Goal: Task Accomplishment & Management: Use online tool/utility

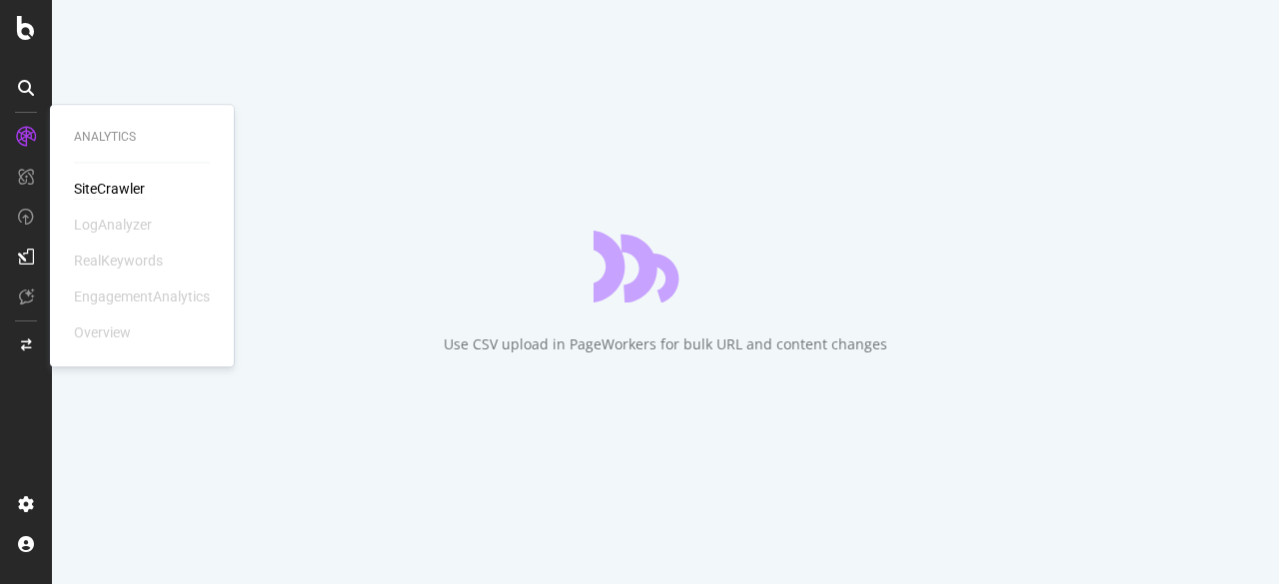
click at [108, 188] on div "SiteCrawler" at bounding box center [109, 189] width 71 height 20
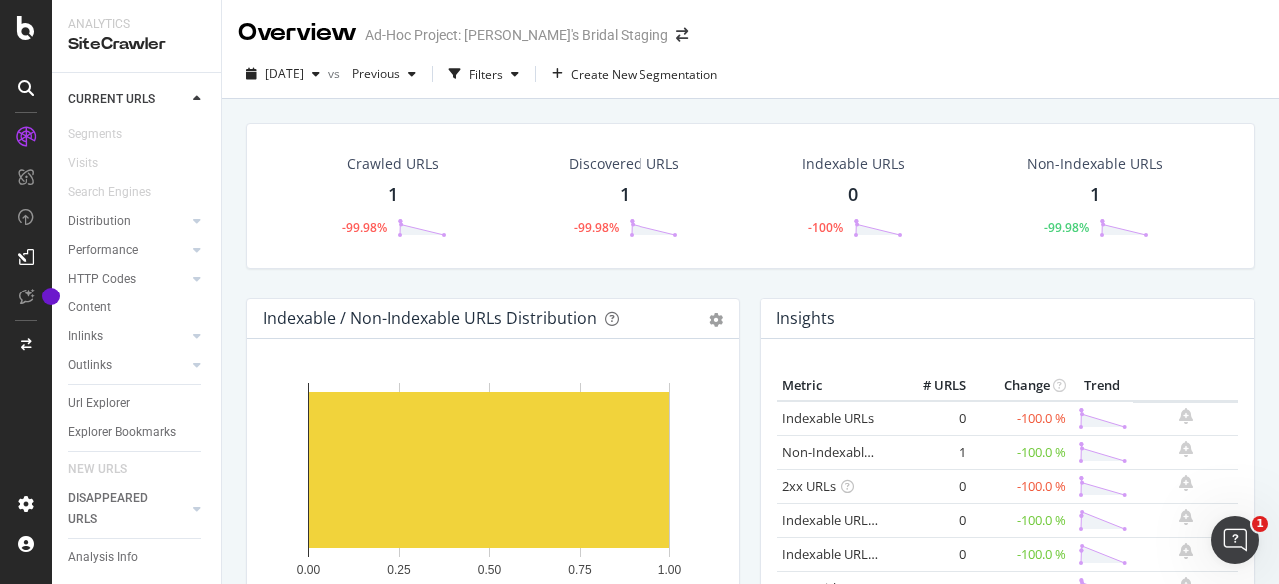
scroll to position [77, 0]
click at [23, 29] on icon at bounding box center [26, 28] width 18 height 24
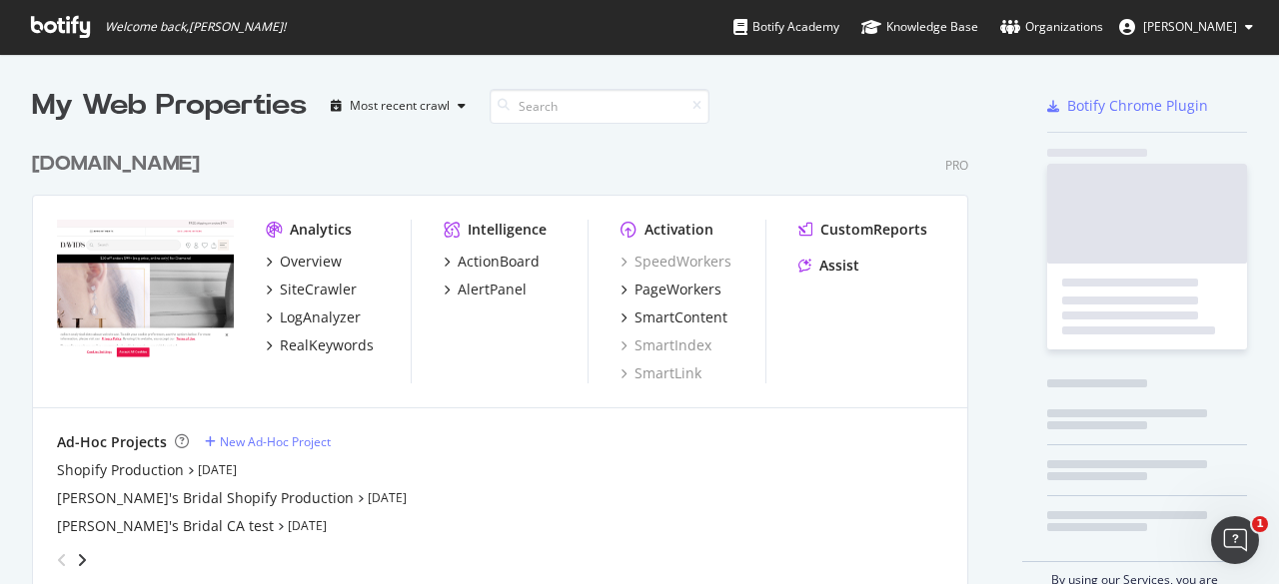
scroll to position [569, 1248]
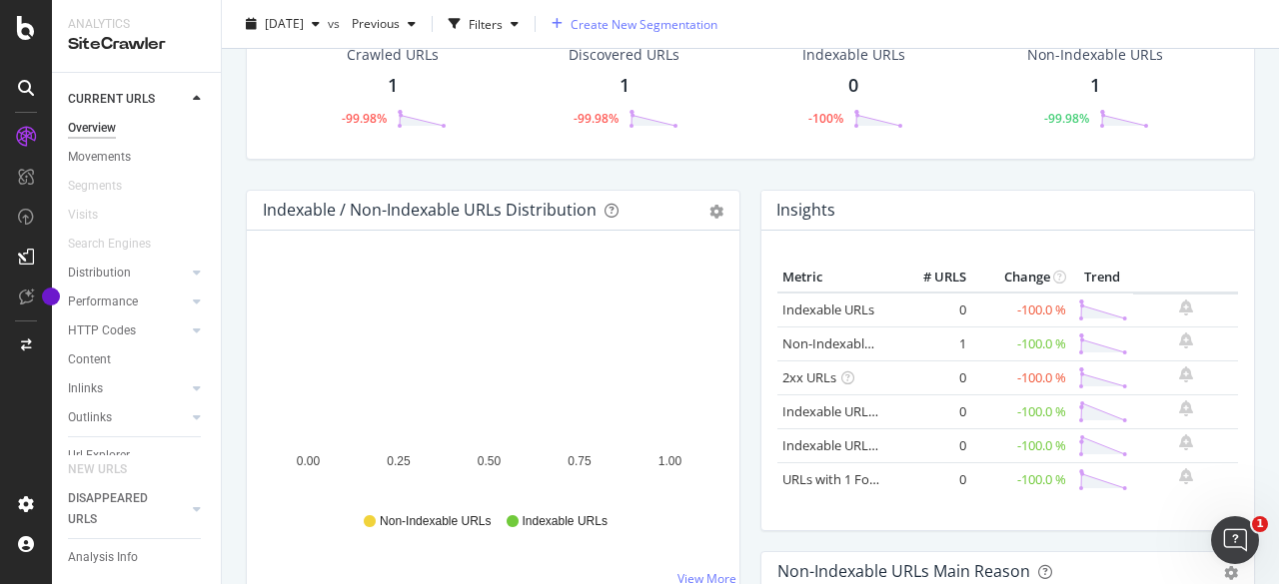
scroll to position [108, 0]
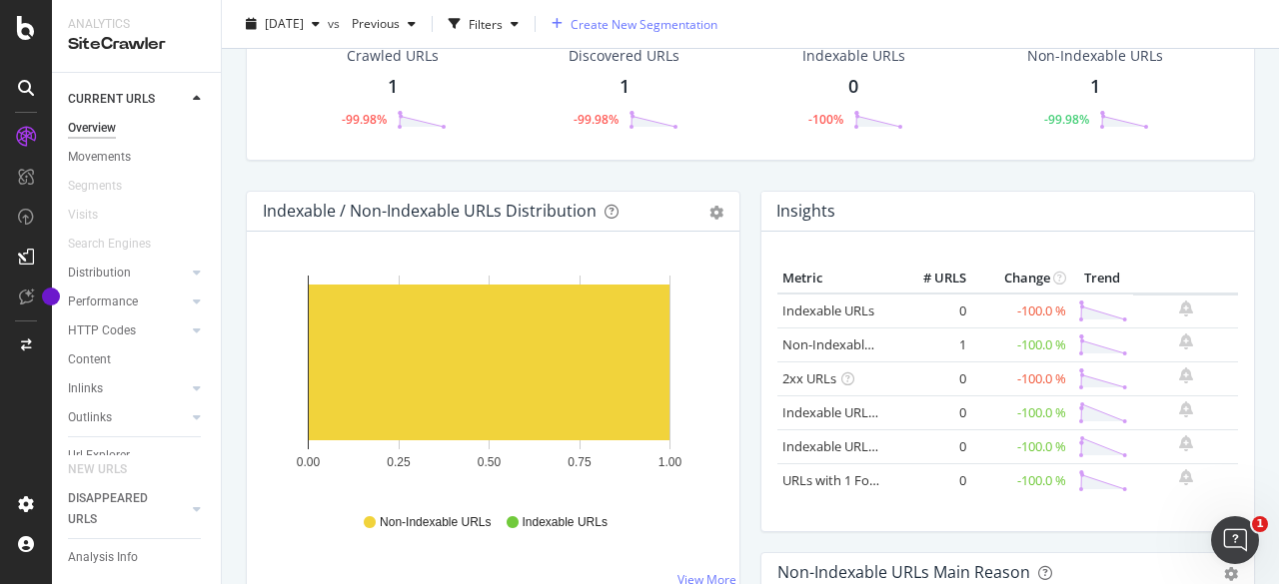
click at [658, 21] on span "Create New Segmentation" at bounding box center [643, 23] width 147 height 17
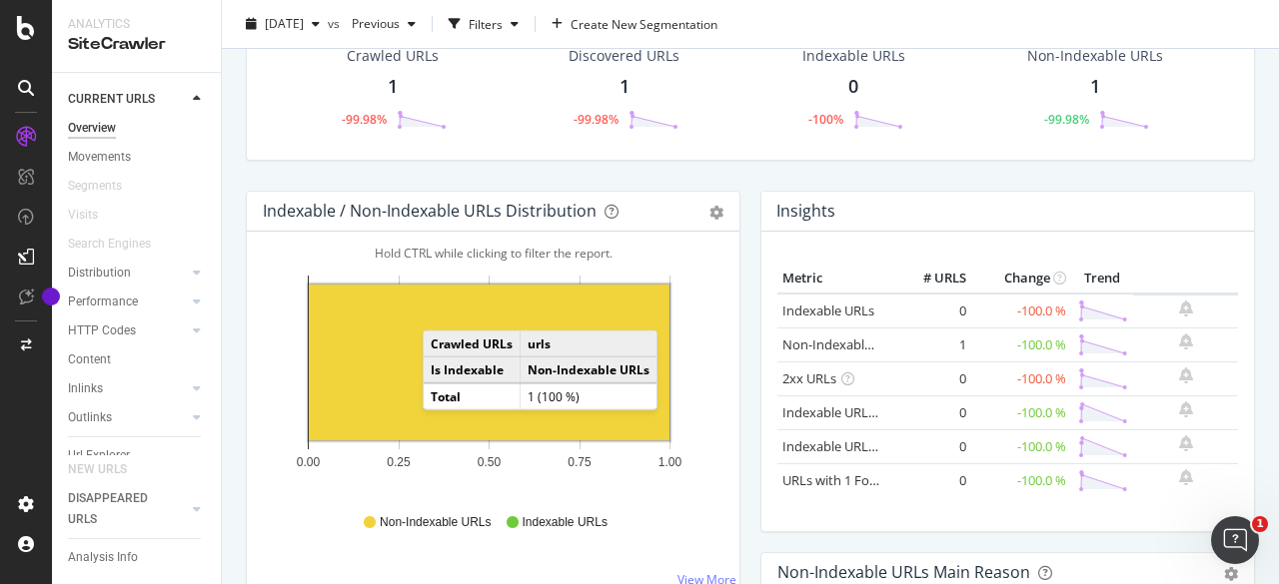
scroll to position [0, 0]
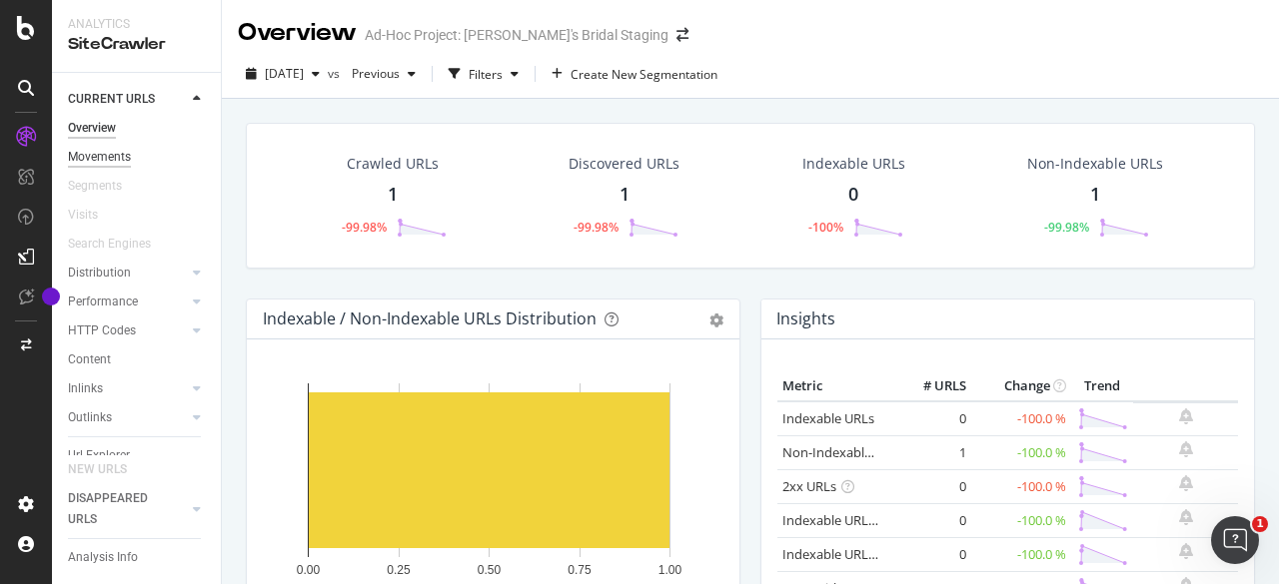
click at [94, 156] on div "Movements" at bounding box center [99, 157] width 63 height 21
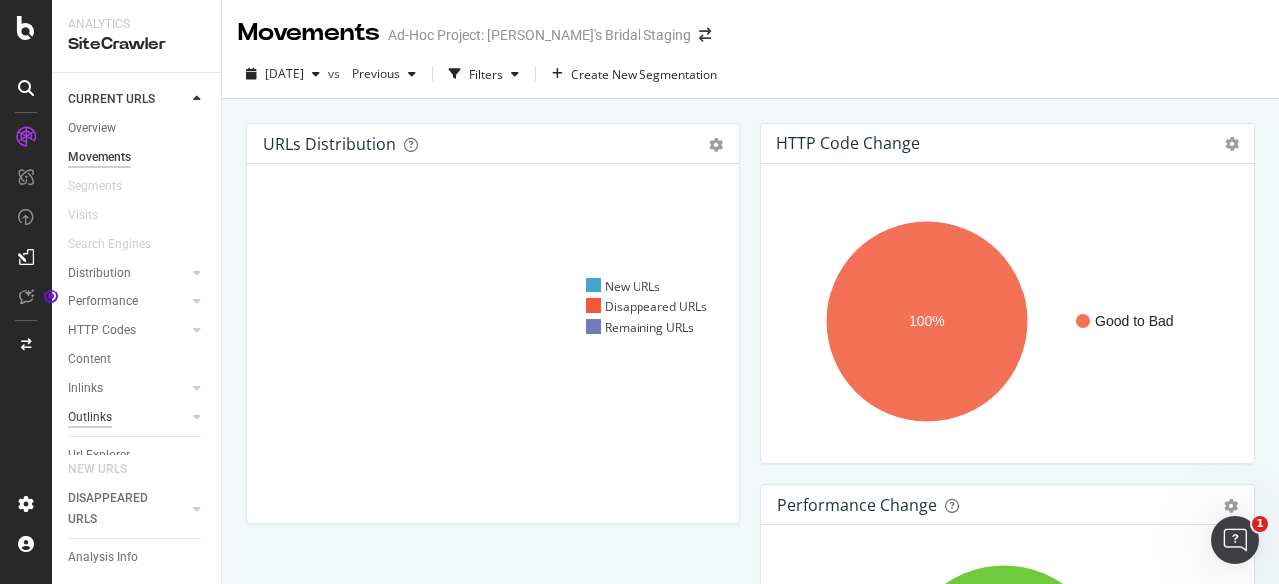
scroll to position [77, 0]
click at [32, 95] on icon at bounding box center [26, 88] width 16 height 16
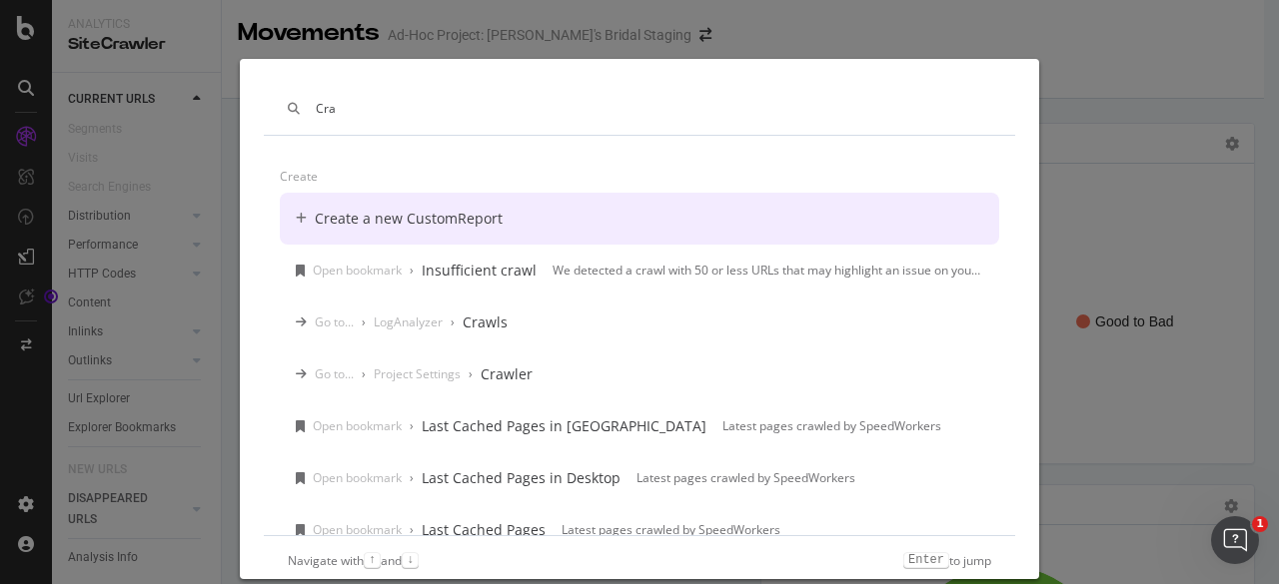
scroll to position [0, 0]
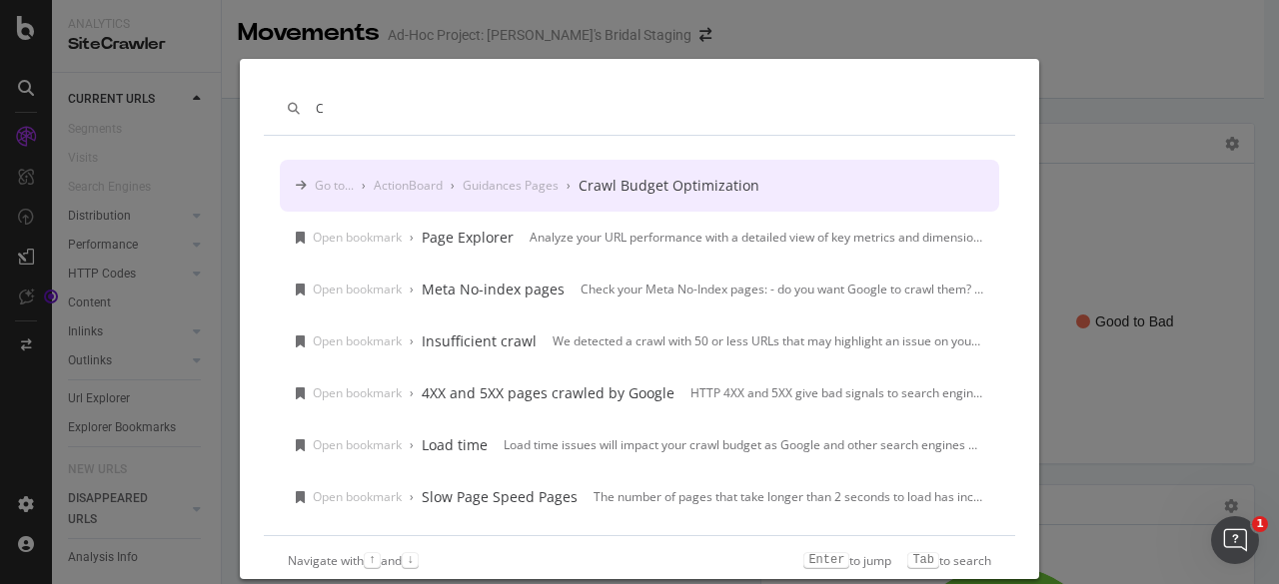
type input "C"
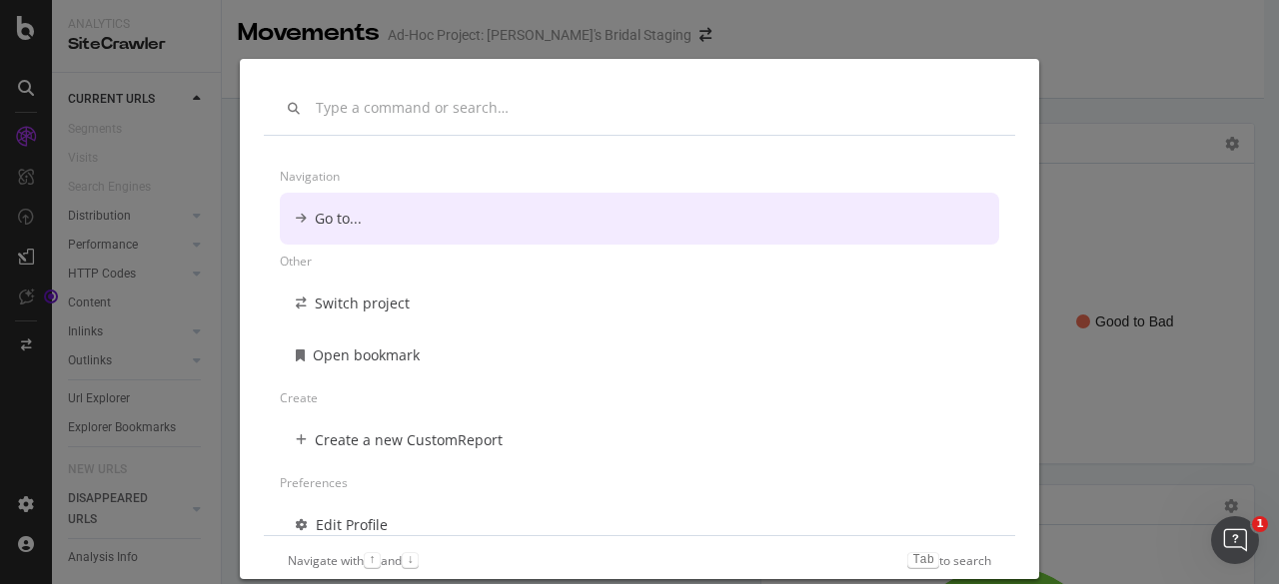
click at [1158, 73] on div "Navigation Go to... Other Switch project Open bookmark Create Create a new Cust…" at bounding box center [639, 292] width 1279 height 584
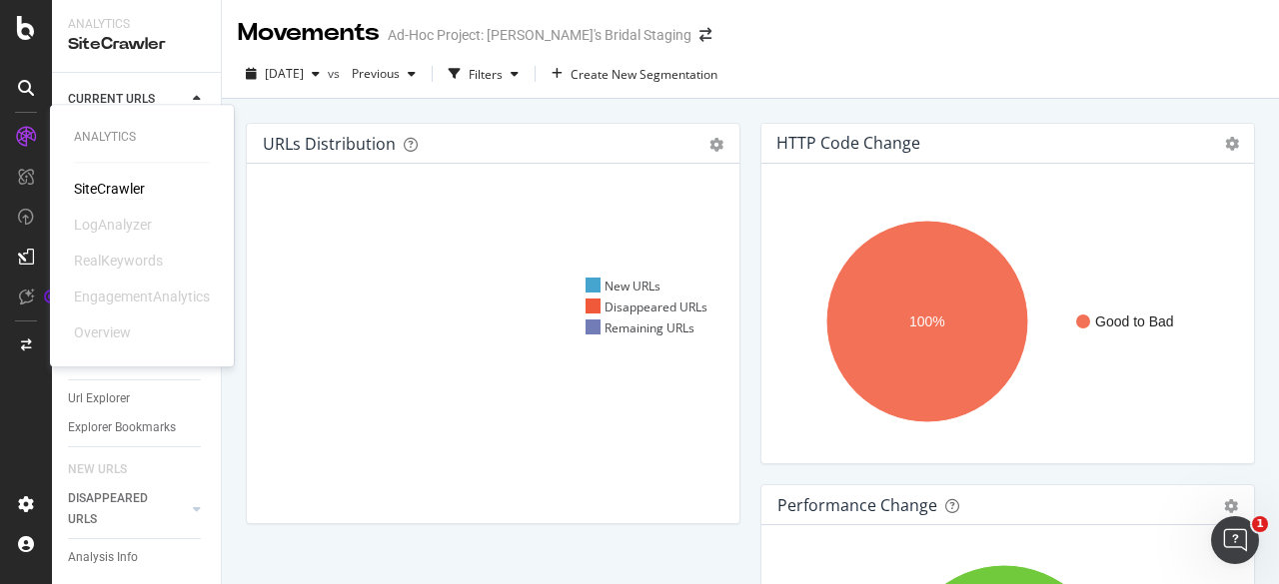
click at [120, 186] on div "SiteCrawler" at bounding box center [109, 189] width 71 height 20
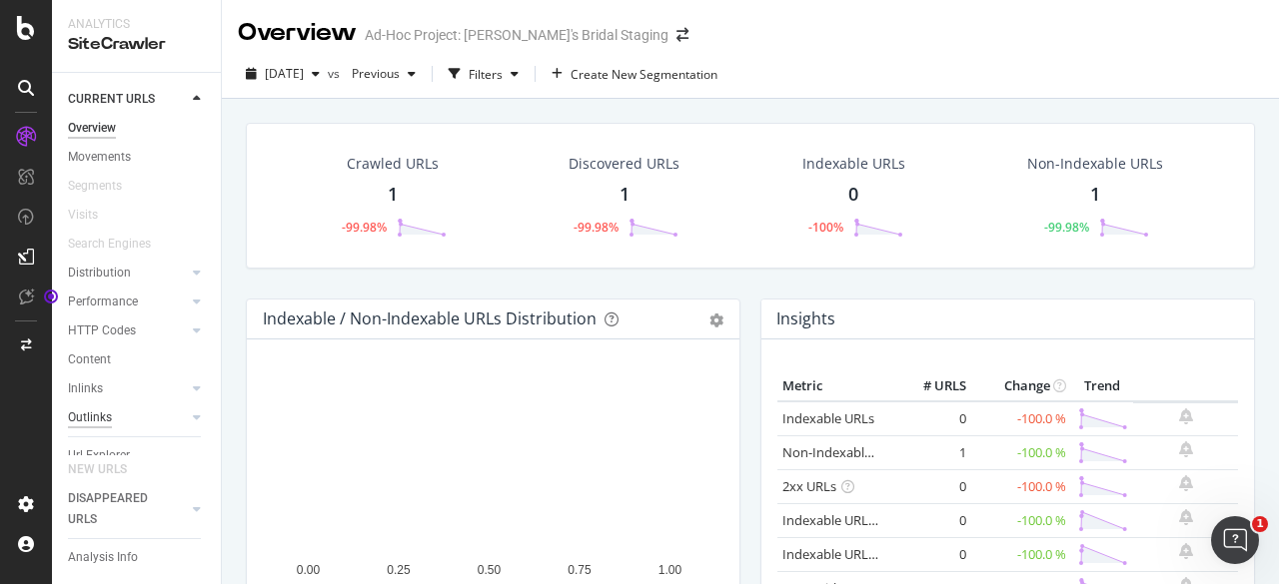
scroll to position [77, 0]
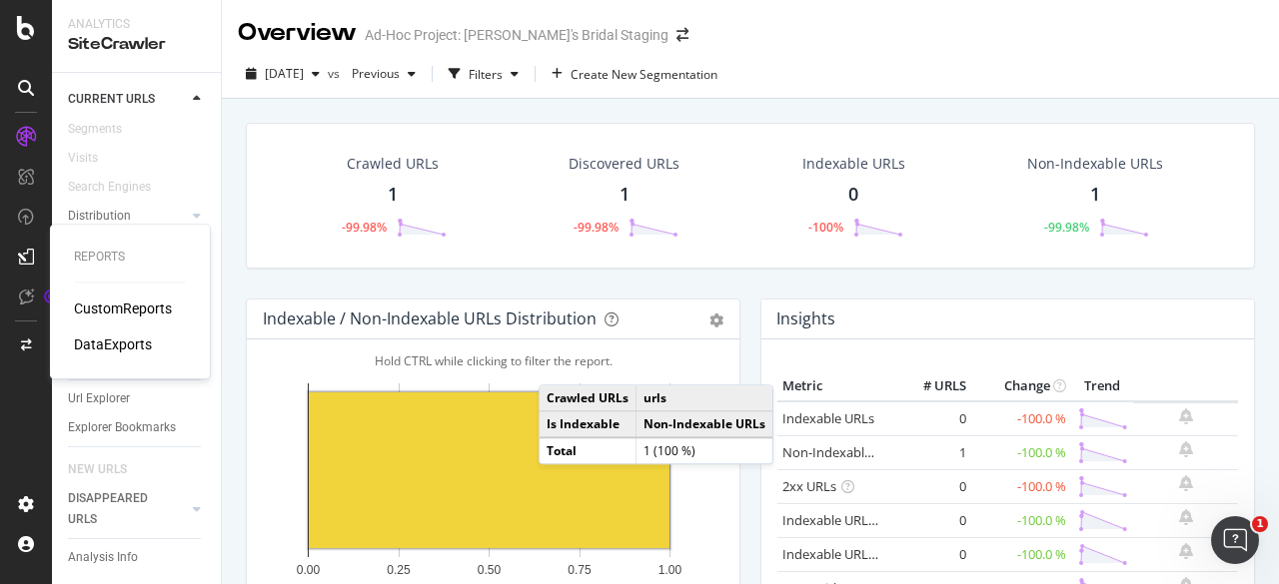
click at [144, 323] on div "CustomReports DataExports" at bounding box center [130, 327] width 112 height 56
click at [137, 313] on div "CustomReports" at bounding box center [123, 309] width 98 height 20
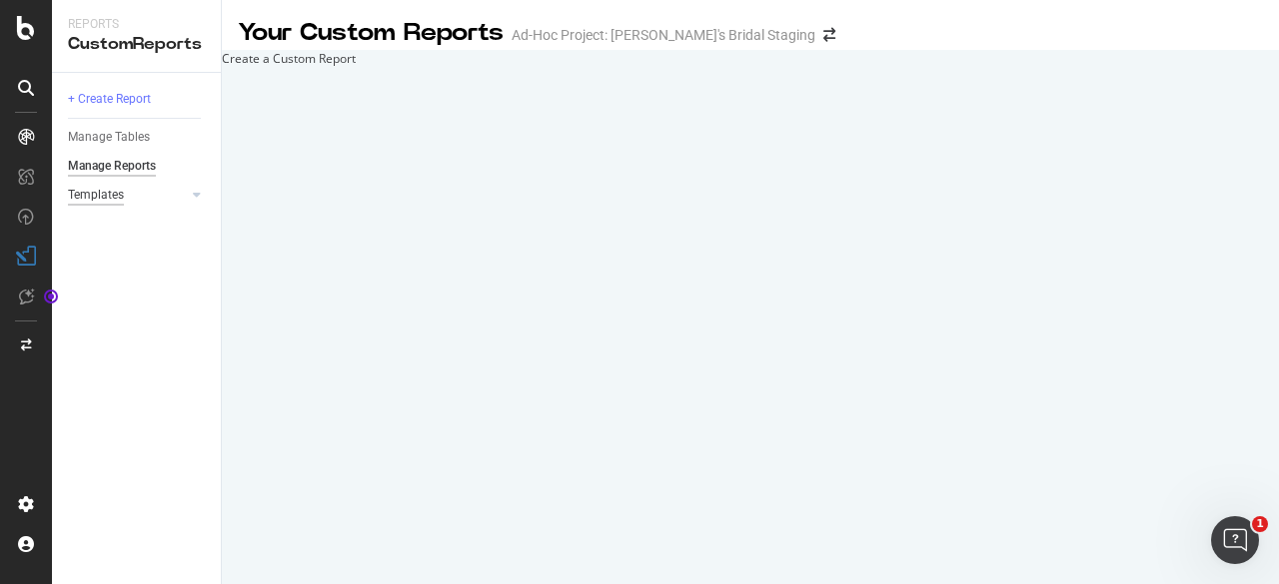
click at [106, 186] on div "Templates" at bounding box center [96, 195] width 56 height 21
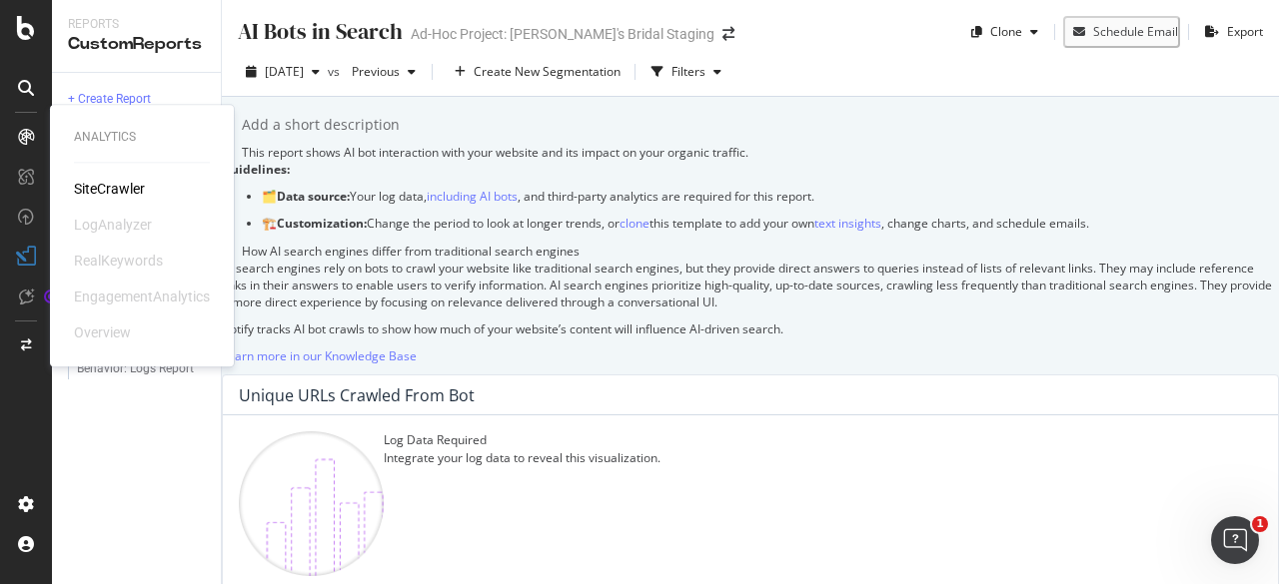
click at [10, 133] on div at bounding box center [26, 137] width 32 height 32
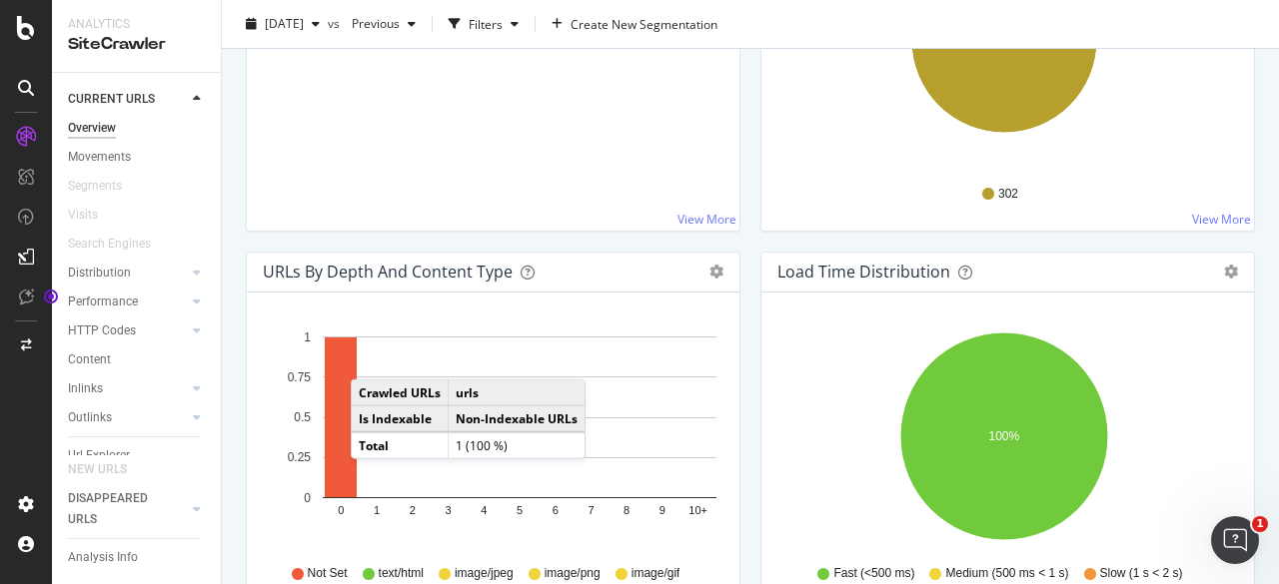
scroll to position [1265, 0]
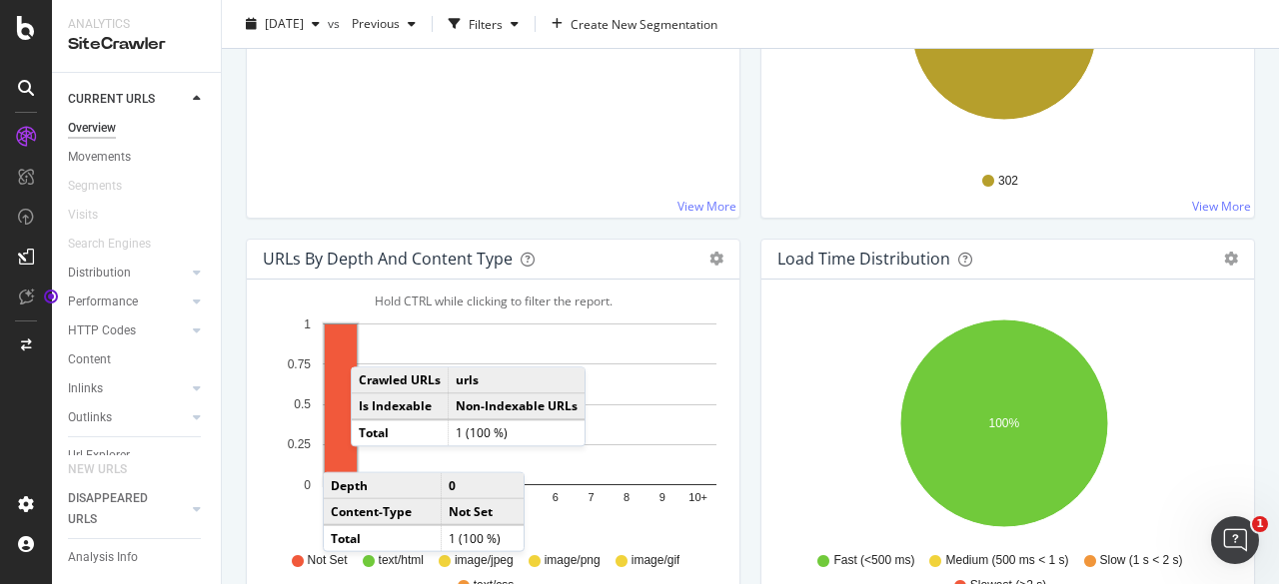
click at [343, 448] on rect "A chart." at bounding box center [341, 405] width 32 height 160
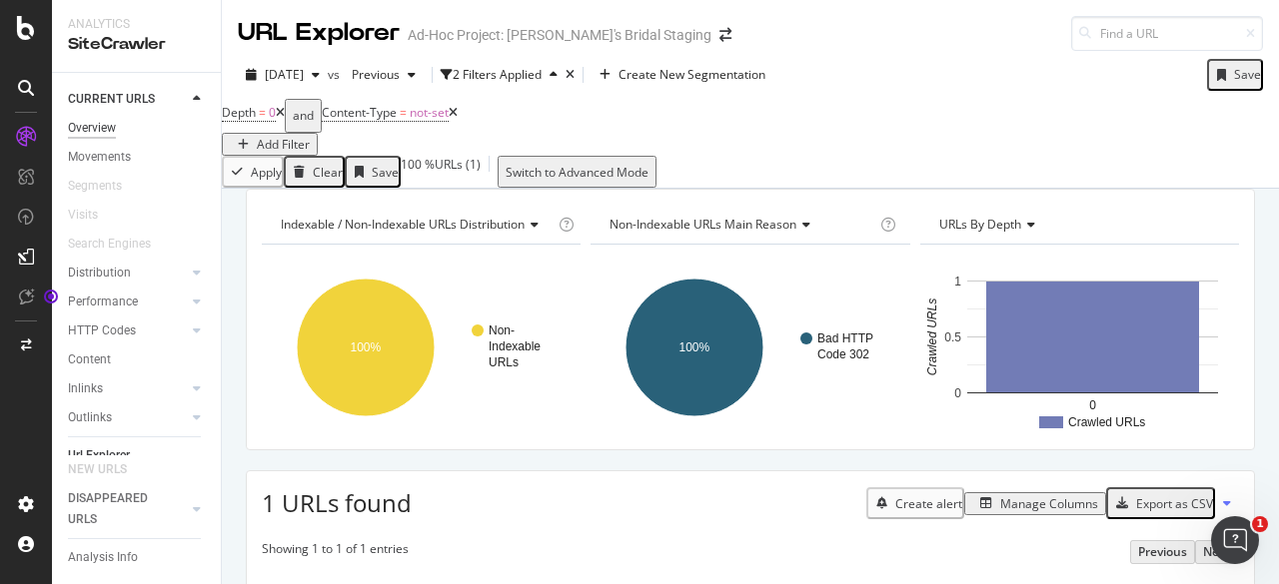
click at [102, 131] on div "Overview" at bounding box center [92, 128] width 48 height 21
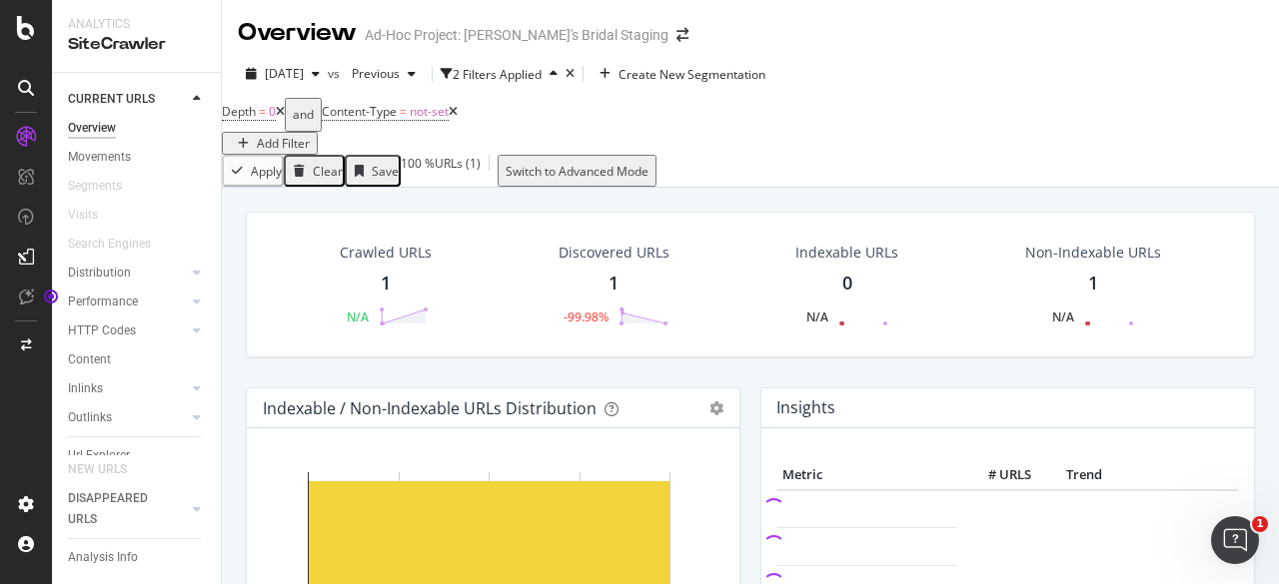
click at [26, 40] on div at bounding box center [26, 292] width 52 height 584
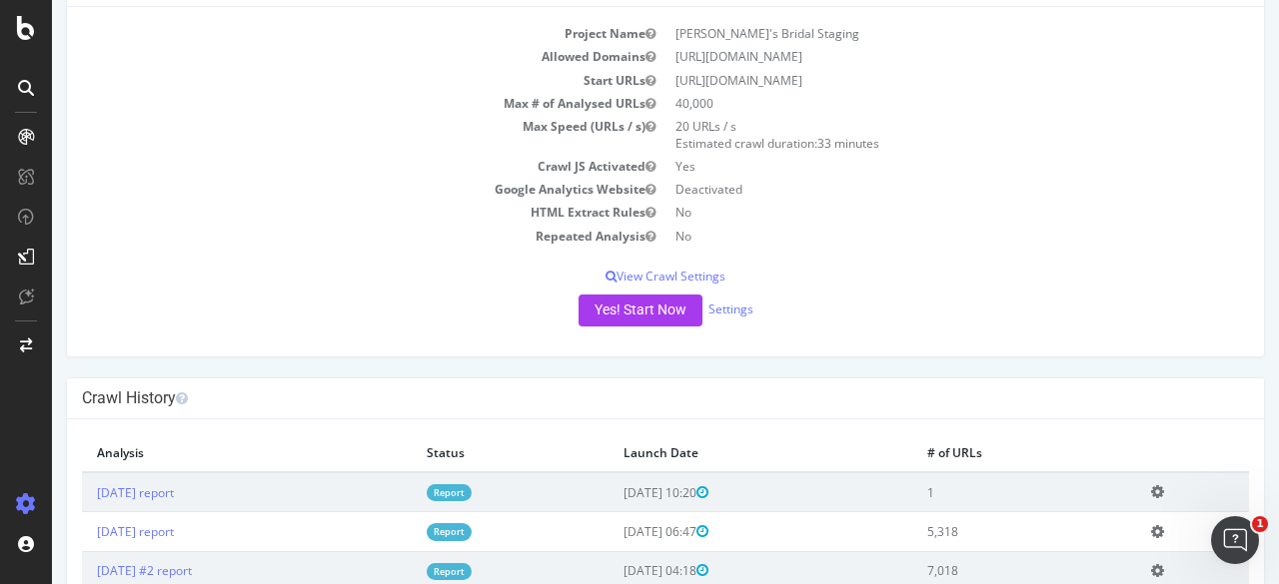
scroll to position [136, 0]
click at [631, 314] on button "Yes! Start Now" at bounding box center [640, 312] width 124 height 32
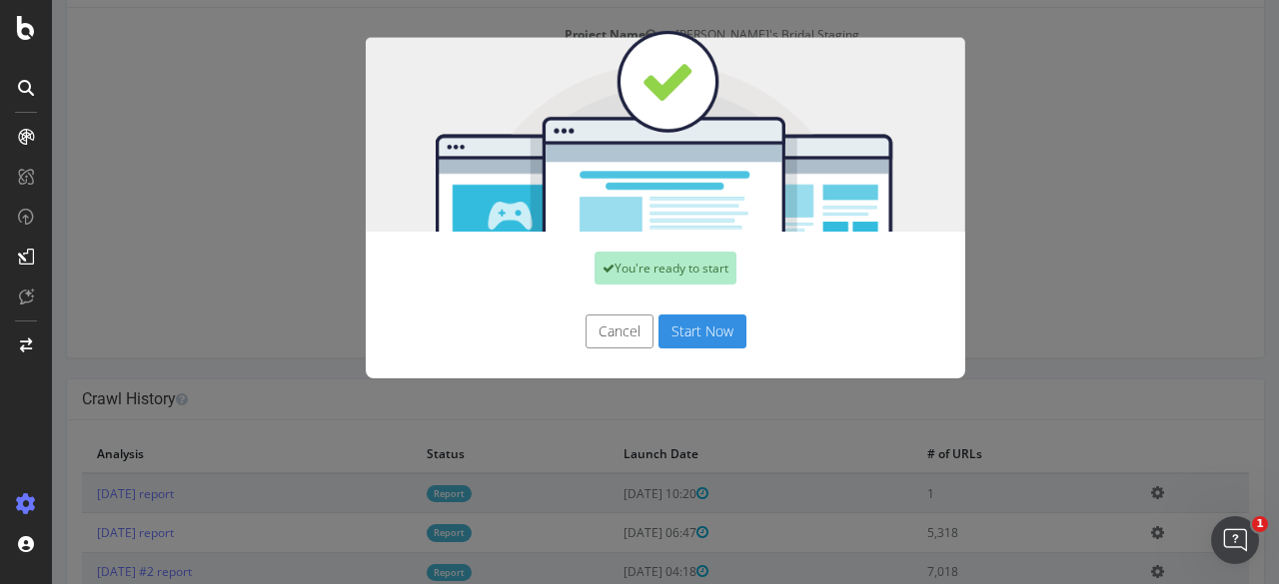
click at [679, 330] on button "Start Now" at bounding box center [702, 332] width 88 height 34
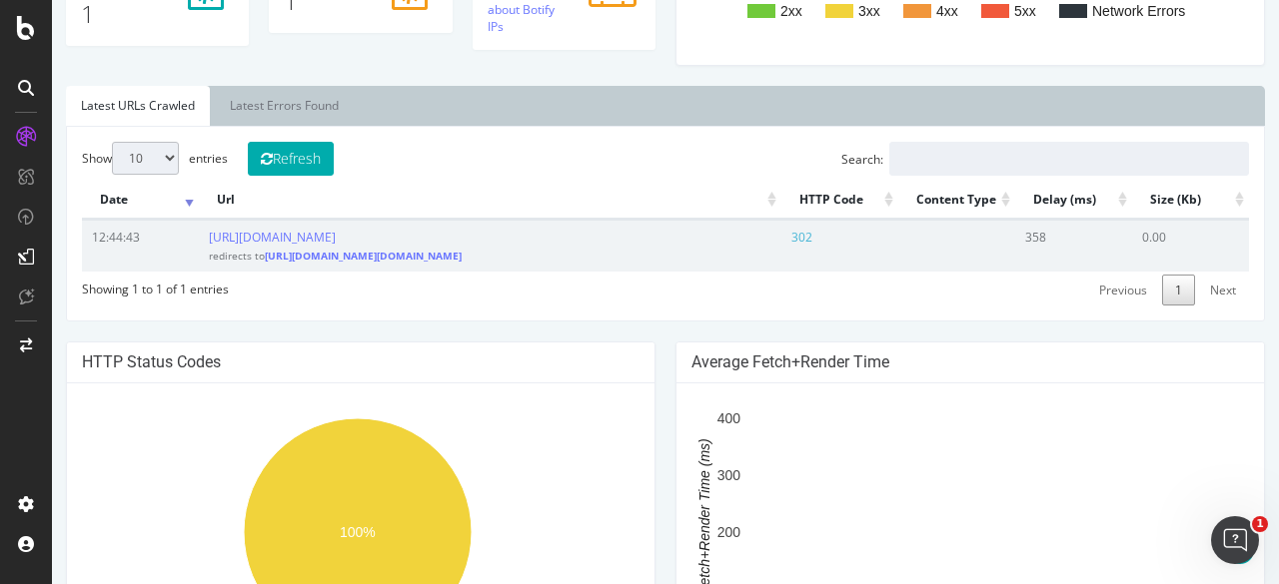
scroll to position [603, 0]
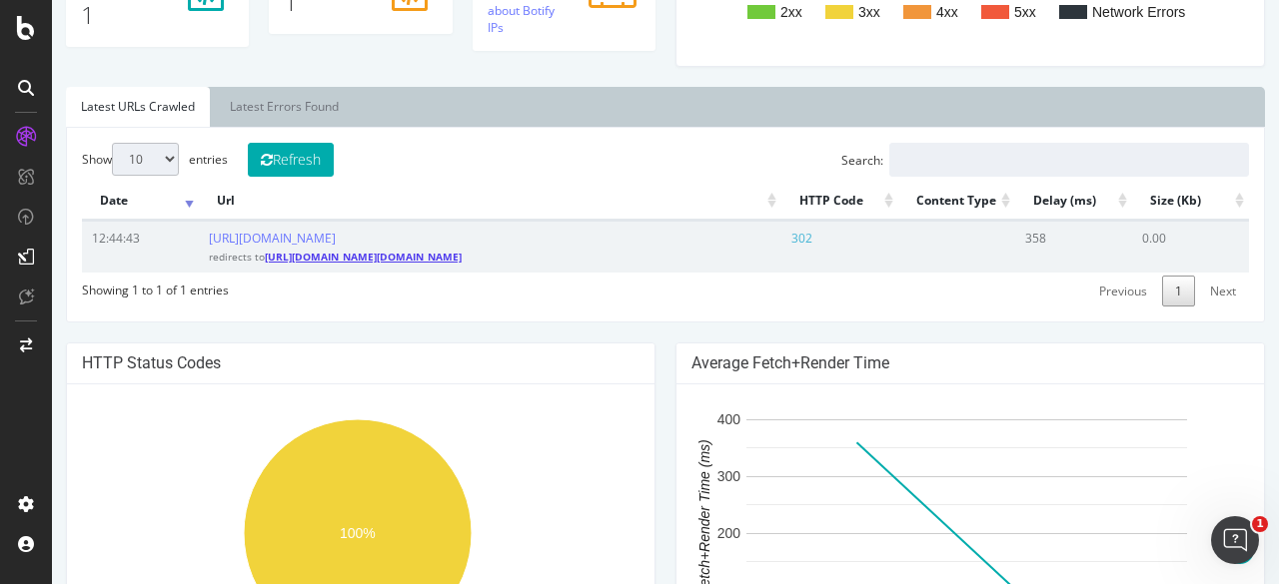
drag, startPoint x: 689, startPoint y: 348, endPoint x: 555, endPoint y: 376, distance: 136.7
click at [461, 264] on link "https://accounts.shopify.com/oauth/authorize?scope=openid+email&response_type=c…" at bounding box center [363, 257] width 197 height 14
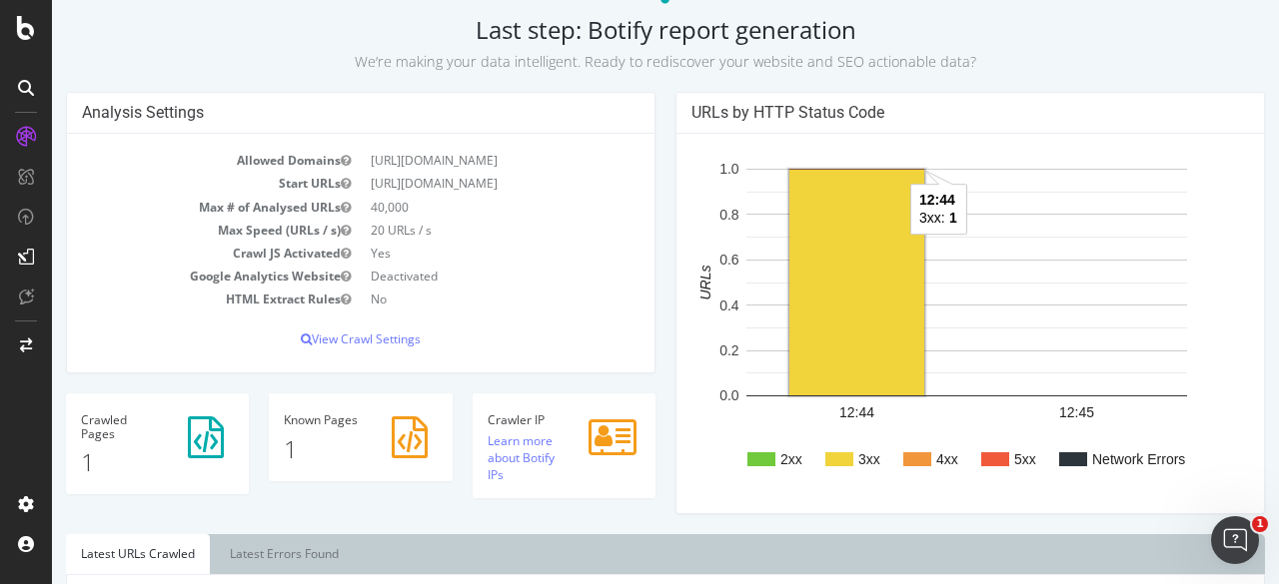
scroll to position [155, 0]
click at [855, 291] on rect "A chart." at bounding box center [856, 284] width 135 height 226
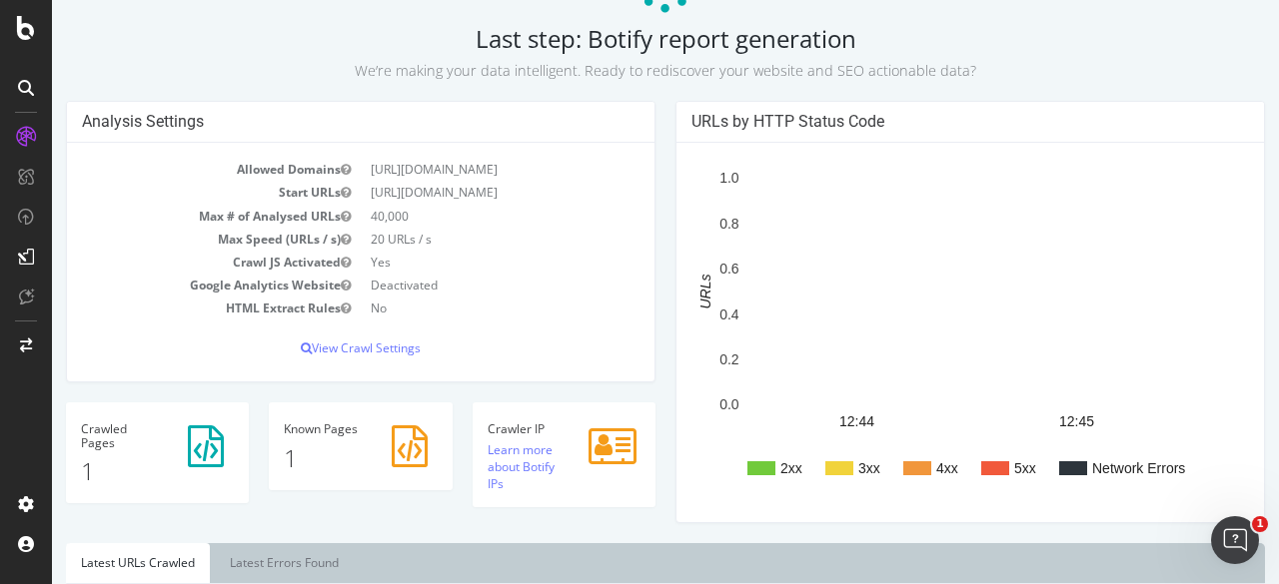
scroll to position [146, 0]
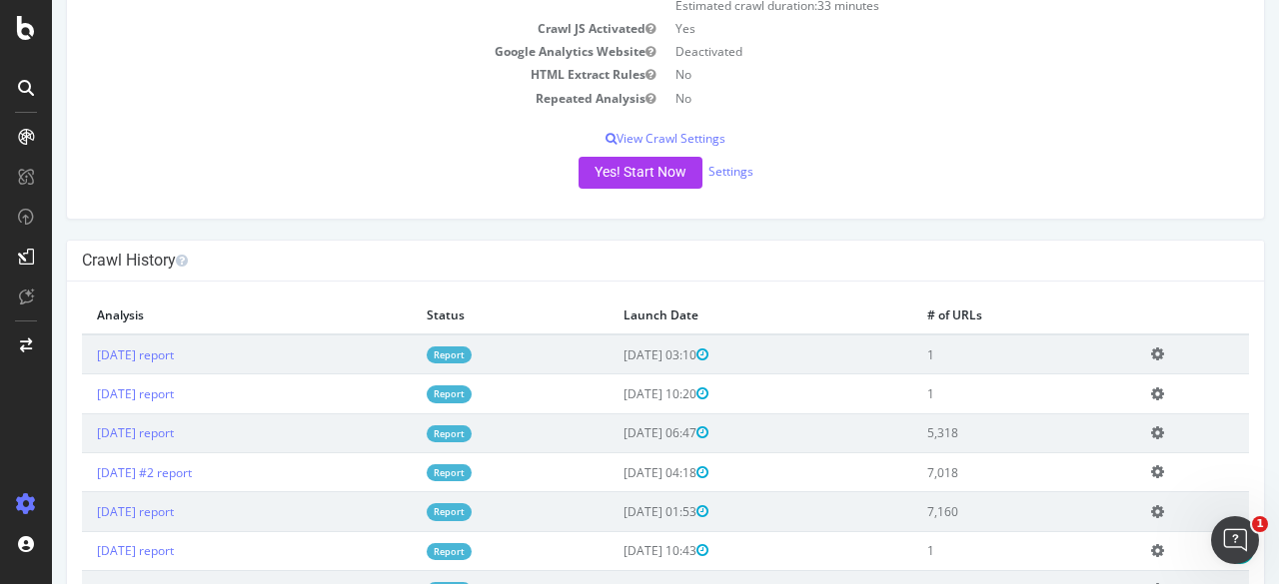
scroll to position [276, 0]
click at [1157, 350] on icon at bounding box center [1157, 353] width 13 height 15
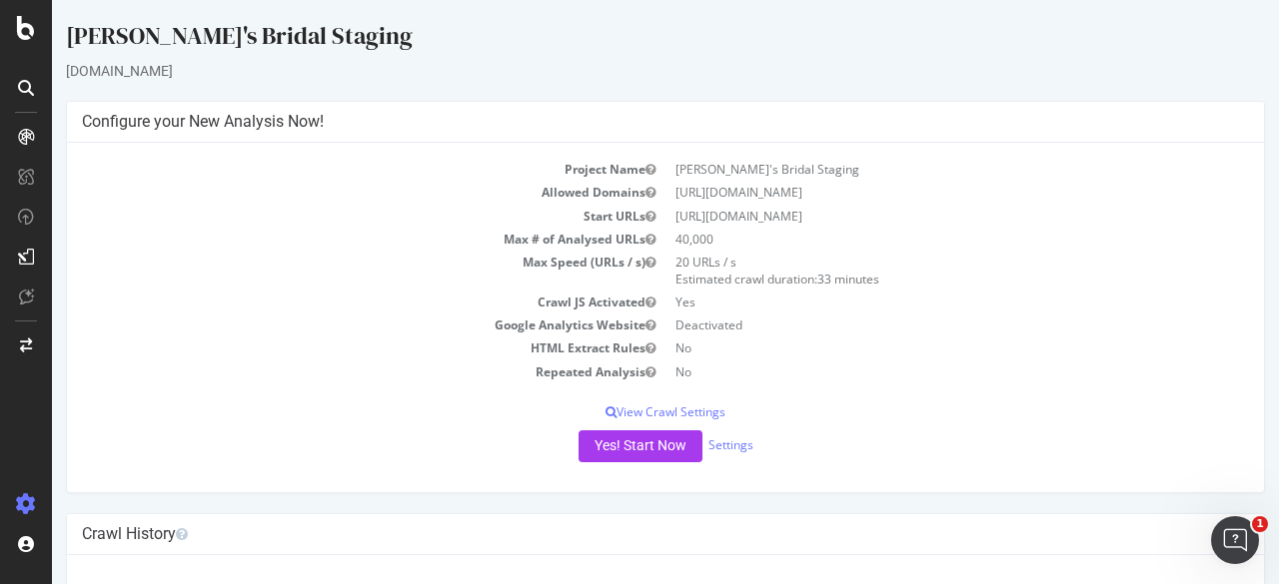
scroll to position [0, 0]
click at [494, 315] on td "Google Analytics Website" at bounding box center [373, 326] width 583 height 23
click at [415, 338] on td "HTML Extract Rules" at bounding box center [373, 349] width 583 height 23
